Goal: Entertainment & Leisure: Browse casually

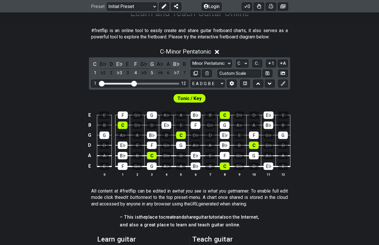
scroll to position [102, 0]
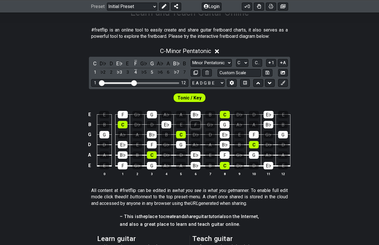
click at [197, 121] on div "F" at bounding box center [196, 124] width 10 height 7
click at [197, 116] on div "B♭" at bounding box center [196, 114] width 10 height 7
click at [168, 123] on div "E♭" at bounding box center [167, 124] width 10 height 7
click at [155, 116] on div "G" at bounding box center [152, 114] width 10 height 7
click at [129, 114] on td "C" at bounding box center [123, 119] width 15 height 10
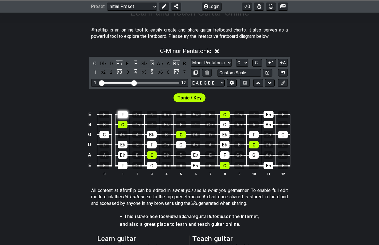
click at [125, 114] on div "F" at bounding box center [123, 114] width 10 height 7
click at [125, 121] on div "C" at bounding box center [123, 124] width 10 height 7
click at [104, 133] on div "G" at bounding box center [105, 134] width 10 height 7
click at [122, 168] on div "F" at bounding box center [123, 165] width 10 height 7
click at [122, 155] on div "B♭" at bounding box center [123, 154] width 10 height 7
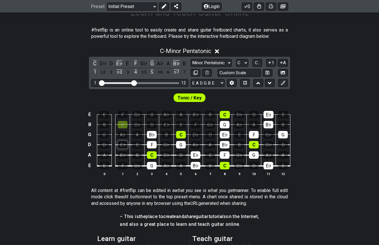
click at [122, 147] on div "E♭" at bounding box center [123, 144] width 10 height 7
click at [153, 136] on div "B♭" at bounding box center [152, 134] width 10 height 7
click at [152, 145] on div "F" at bounding box center [152, 144] width 10 height 7
click at [153, 151] on div "C" at bounding box center [152, 154] width 10 height 7
click at [152, 165] on div "G" at bounding box center [152, 165] width 10 height 7
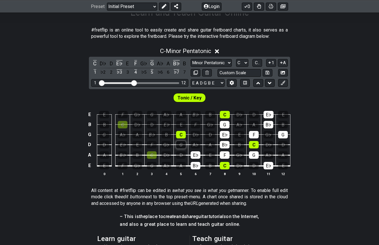
click at [181, 146] on div "G" at bounding box center [181, 144] width 10 height 7
click at [181, 136] on div "C" at bounding box center [181, 134] width 10 height 7
click at [195, 157] on div "E♭" at bounding box center [196, 154] width 10 height 7
click at [195, 165] on div "B♭" at bounding box center [196, 165] width 10 height 7
click at [227, 167] on div "C" at bounding box center [225, 165] width 10 height 7
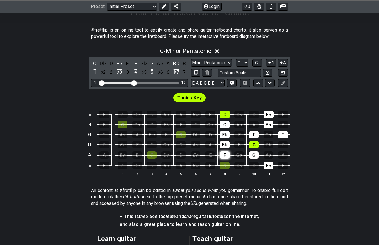
click at [226, 157] on div "F" at bounding box center [225, 154] width 10 height 7
click at [226, 144] on div "B♭" at bounding box center [225, 144] width 10 height 7
click at [226, 134] on div "E♭" at bounding box center [225, 134] width 10 height 7
click at [226, 127] on div "G" at bounding box center [225, 124] width 10 height 7
click at [226, 117] on div "C" at bounding box center [225, 114] width 10 height 7
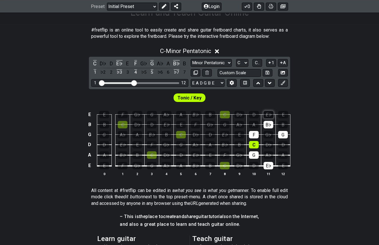
click at [270, 112] on div "E♭" at bounding box center [269, 114] width 10 height 7
click at [270, 119] on td "B♭" at bounding box center [269, 119] width 15 height 10
click at [285, 135] on div "G" at bounding box center [283, 134] width 10 height 7
click at [268, 120] on td "B♭" at bounding box center [269, 119] width 15 height 10
click at [269, 126] on div "B♭" at bounding box center [269, 124] width 10 height 7
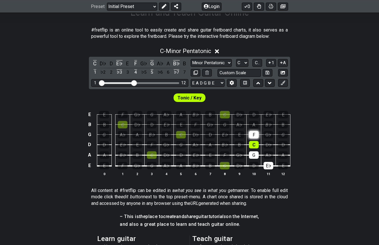
click at [255, 133] on div "F" at bounding box center [254, 134] width 10 height 7
click at [255, 147] on div "C" at bounding box center [254, 144] width 10 height 7
click at [254, 158] on tbody "E E F G♭ G A♭ A B♭ B C D♭ D E♭ E B B C D♭ D E♭ E F G♭ G A♭ A B♭ B G G A♭ A B♭ B…" at bounding box center [188, 137] width 204 height 67
click at [256, 156] on div "G" at bounding box center [254, 154] width 10 height 7
click at [271, 168] on div "E♭" at bounding box center [269, 165] width 10 height 7
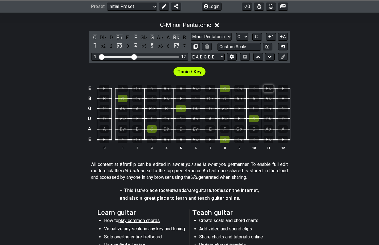
scroll to position [128, 0]
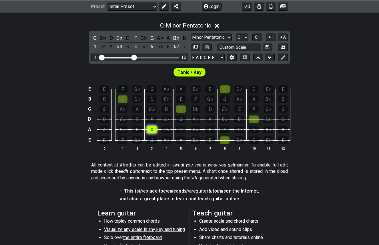
click at [153, 127] on div "C" at bounding box center [152, 129] width 10 height 7
click at [140, 120] on div "E" at bounding box center [138, 118] width 10 height 7
click at [119, 97] on div "C" at bounding box center [123, 98] width 10 height 7
click at [140, 121] on div "E" at bounding box center [138, 118] width 10 height 7
click at [139, 119] on div "E" at bounding box center [138, 118] width 10 height 7
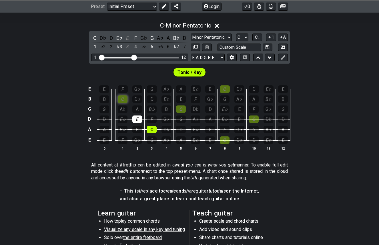
click at [128, 100] on div "C" at bounding box center [123, 98] width 10 height 7
click at [228, 142] on div "C" at bounding box center [225, 139] width 10 height 7
click at [212, 129] on div "E" at bounding box center [210, 129] width 10 height 7
click at [183, 117] on div "G" at bounding box center [181, 118] width 10 height 7
click at [254, 120] on div "C" at bounding box center [254, 118] width 10 height 7
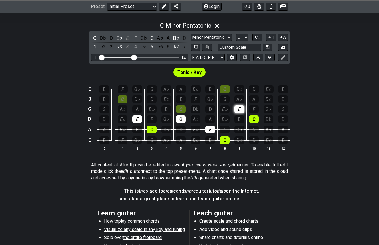
click at [240, 111] on div "E" at bounding box center [240, 108] width 10 height 7
click at [225, 97] on div "G" at bounding box center [225, 98] width 10 height 7
click at [180, 110] on div "C" at bounding box center [181, 108] width 10 height 7
click at [182, 100] on div "E" at bounding box center [181, 98] width 10 height 7
click at [153, 89] on div "G" at bounding box center [152, 88] width 10 height 7
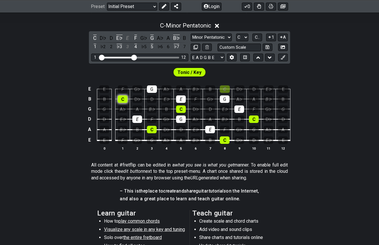
click at [126, 98] on div "C" at bounding box center [123, 98] width 10 height 7
click at [125, 101] on div "C" at bounding box center [123, 98] width 10 height 7
click at [224, 90] on div "C" at bounding box center [225, 88] width 10 height 7
click at [125, 98] on div "C" at bounding box center [123, 98] width 10 height 7
click at [286, 111] on div "G" at bounding box center [283, 108] width 10 height 7
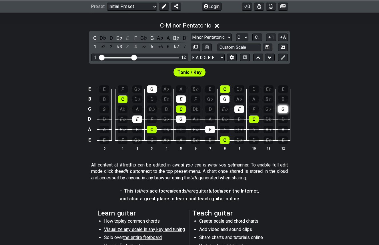
click at [284, 111] on div "G" at bounding box center [283, 108] width 10 height 7
click at [230, 90] on div "C" at bounding box center [225, 88] width 10 height 7
click at [123, 96] on div "C" at bounding box center [123, 98] width 10 height 7
click at [124, 99] on div "C" at bounding box center [123, 98] width 10 height 7
click at [124, 100] on div "C" at bounding box center [123, 98] width 10 height 7
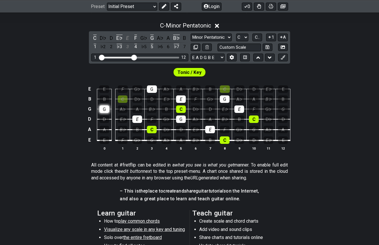
click at [106, 109] on div "G" at bounding box center [105, 108] width 10 height 7
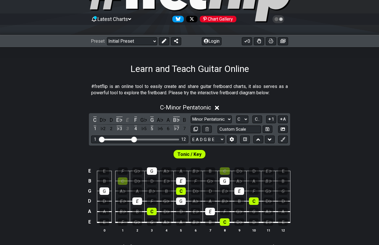
scroll to position [47, 0]
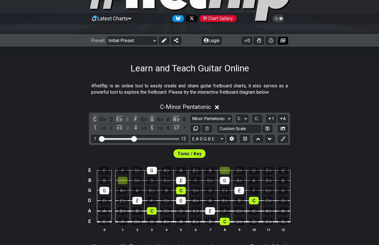
click at [284, 44] on button at bounding box center [283, 41] width 10 height 8
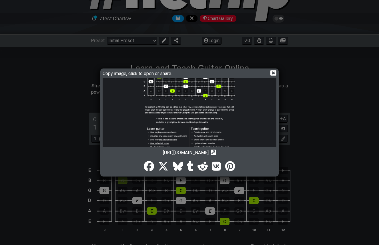
scroll to position [33, 0]
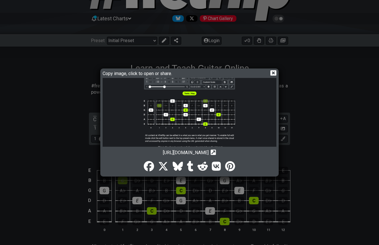
click at [166, 105] on img at bounding box center [190, 128] width 174 height 167
